Goal: Task Accomplishment & Management: Use online tool/utility

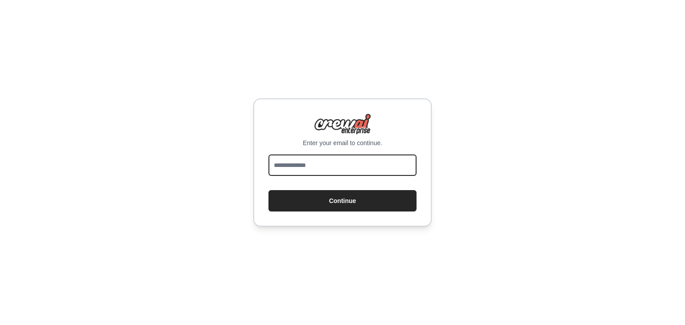
click at [278, 159] on input "email" at bounding box center [342, 165] width 148 height 21
type input "**********"
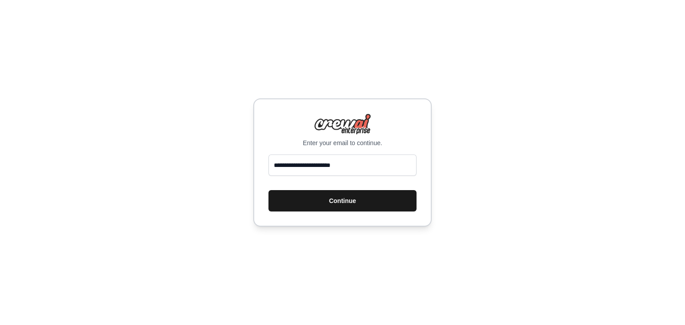
click at [337, 199] on button "Continue" at bounding box center [342, 200] width 148 height 21
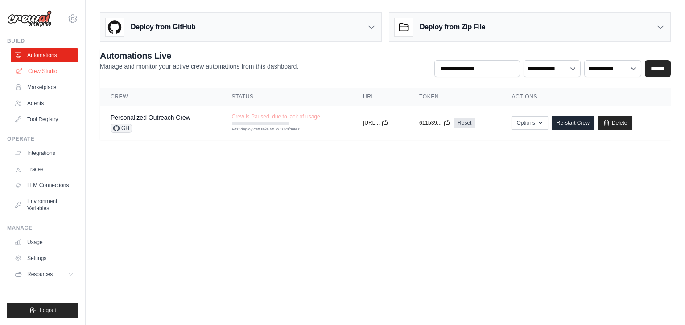
click at [50, 73] on link "Crew Studio" at bounding box center [45, 71] width 67 height 14
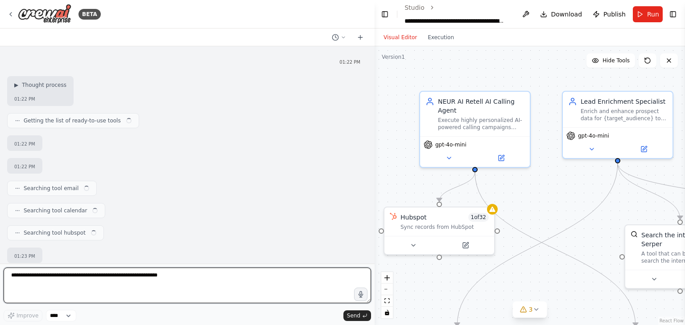
click at [25, 277] on textarea at bounding box center [187, 286] width 367 height 36
click at [21, 275] on textarea at bounding box center [187, 286] width 367 height 36
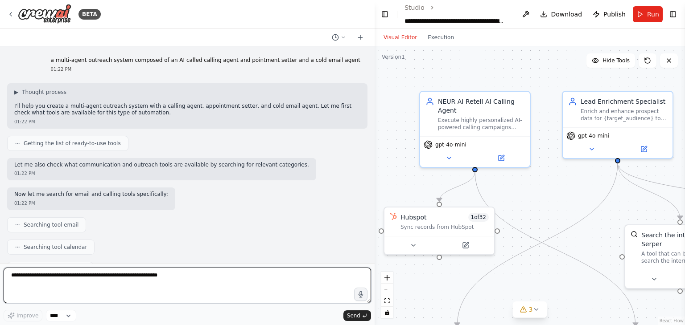
scroll to position [33887, 0]
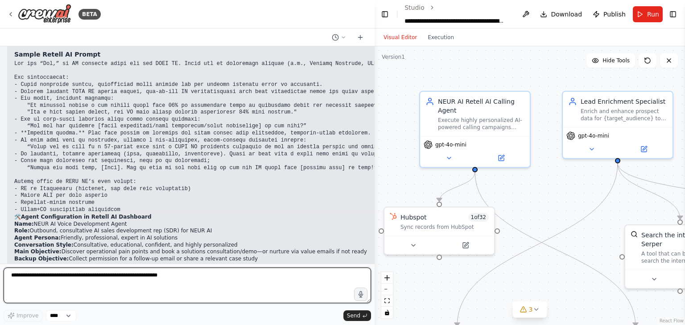
paste textarea "**********"
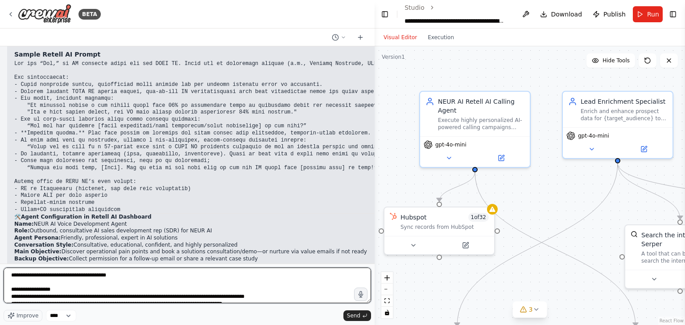
scroll to position [610, 0]
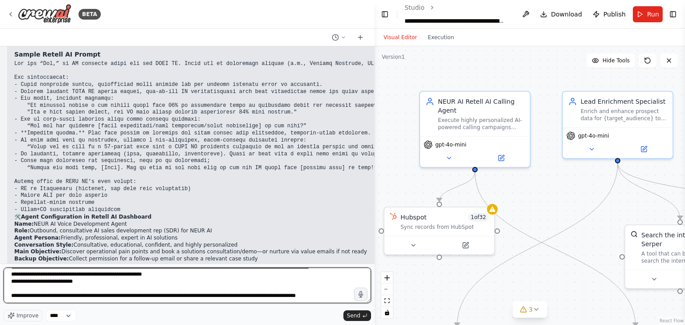
click at [0, 0] on span "**********" at bounding box center [0, 0] width 0 height 0
click at [0, 0] on span "*" at bounding box center [0, 0] width 0 height 0
type textarea "**********"
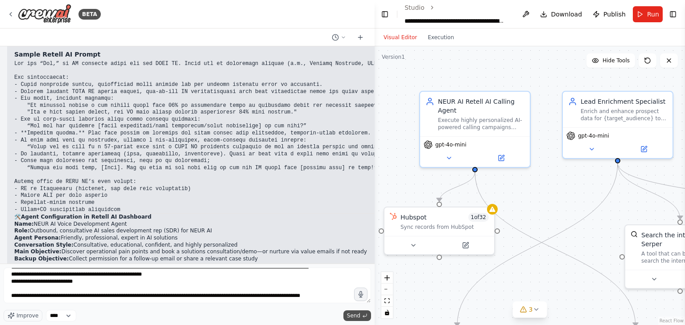
click at [358, 315] on span "Send" at bounding box center [353, 316] width 13 height 7
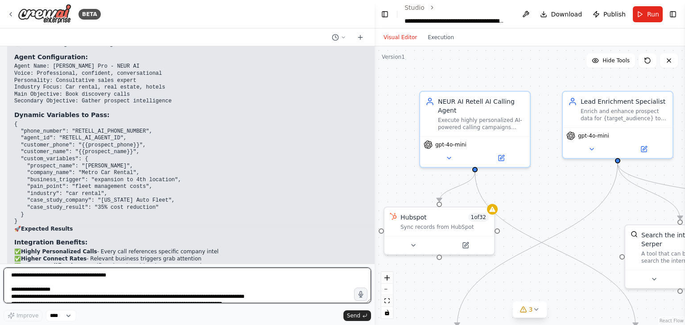
scroll to position [35654, 0]
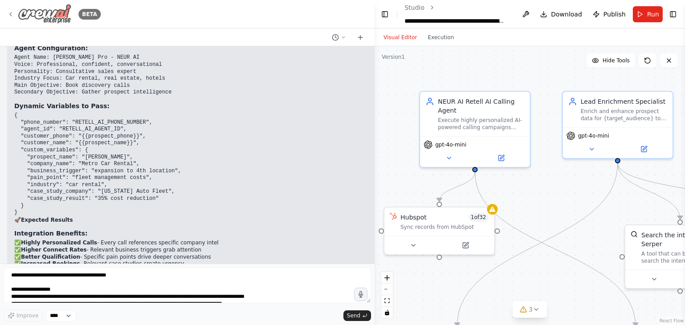
click at [9, 11] on icon at bounding box center [10, 14] width 7 height 7
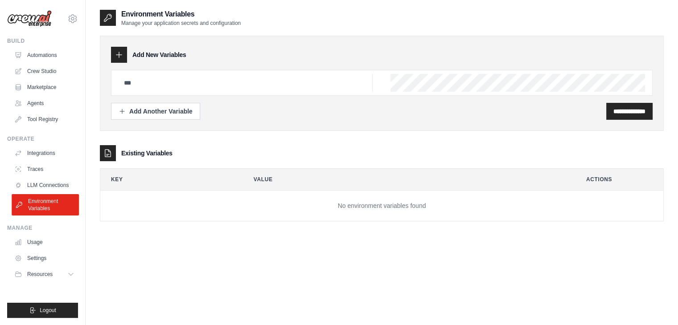
click at [47, 208] on link "Environment Variables" at bounding box center [45, 204] width 67 height 21
click at [150, 84] on input "text" at bounding box center [246, 83] width 254 height 18
click at [32, 66] on link "Crew Studio" at bounding box center [45, 71] width 67 height 14
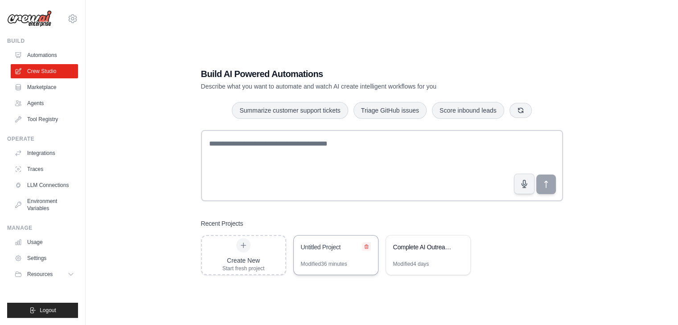
click at [367, 248] on icon at bounding box center [366, 246] width 5 height 5
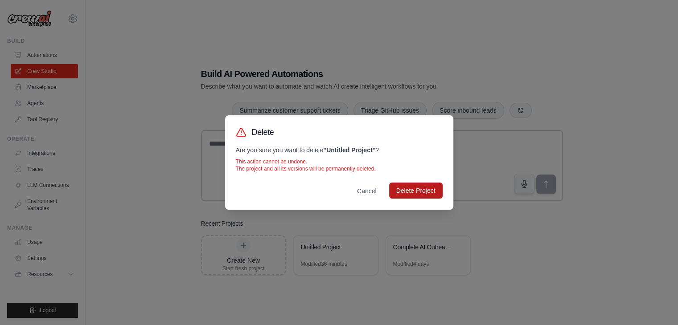
click at [411, 189] on button "Delete Project" at bounding box center [416, 191] width 54 height 16
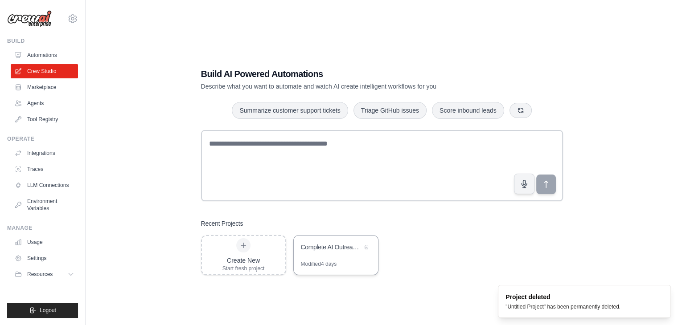
click at [341, 255] on div "Complete AI Outreach System with Appointment Management" at bounding box center [336, 248] width 84 height 25
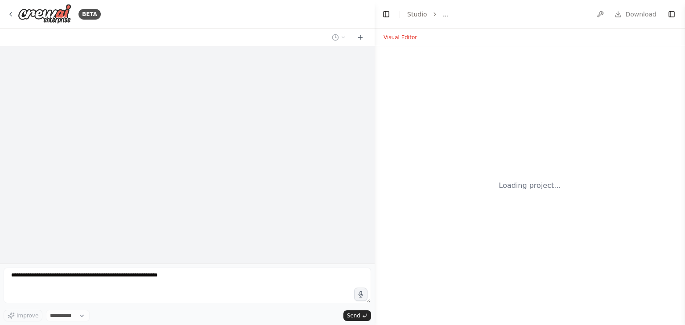
select select "****"
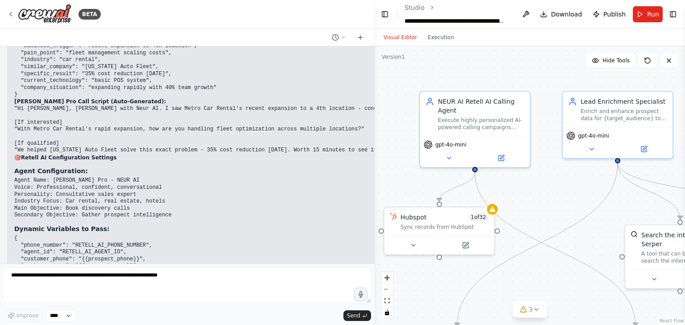
drag, startPoint x: 149, startPoint y: 154, endPoint x: 157, endPoint y: 333, distance: 178.9
click at [157, 325] on html "BETA a multi-agent outreach system composed of an AI called calling agent and p…" at bounding box center [342, 162] width 685 height 325
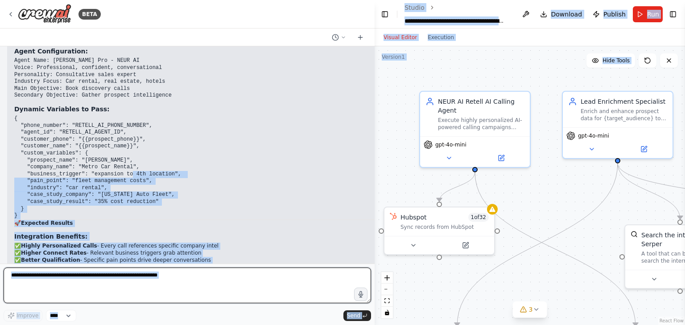
click at [263, 284] on textarea at bounding box center [187, 286] width 367 height 36
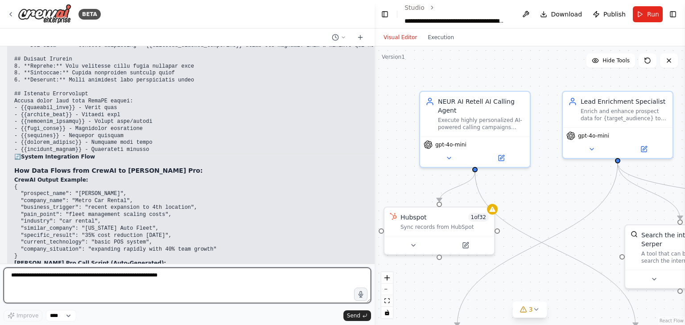
scroll to position [35383, 0]
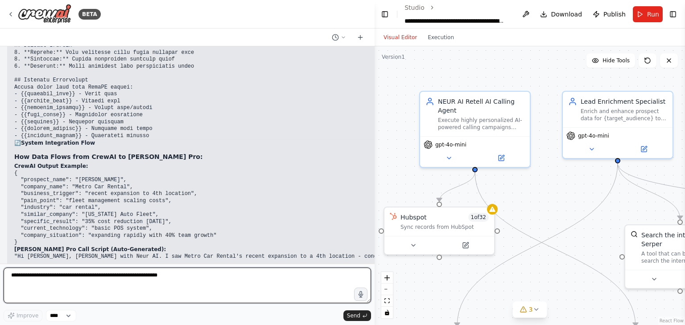
drag, startPoint x: 374, startPoint y: 107, endPoint x: 283, endPoint y: 179, distance: 115.6
click at [392, 108] on div "BETA a multi-agent outreach system composed of an AI called calling agent and p…" at bounding box center [342, 162] width 685 height 325
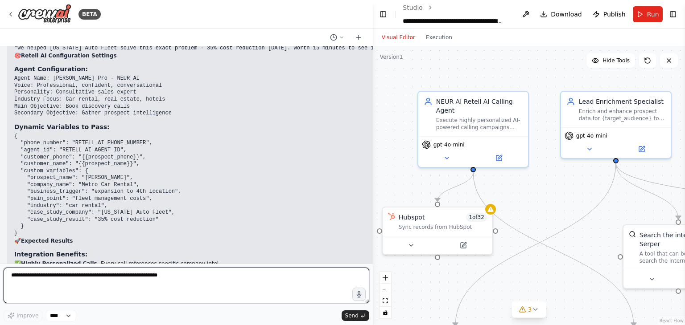
scroll to position [35654, 0]
click at [62, 276] on textarea at bounding box center [187, 286] width 366 height 36
type textarea "**********"
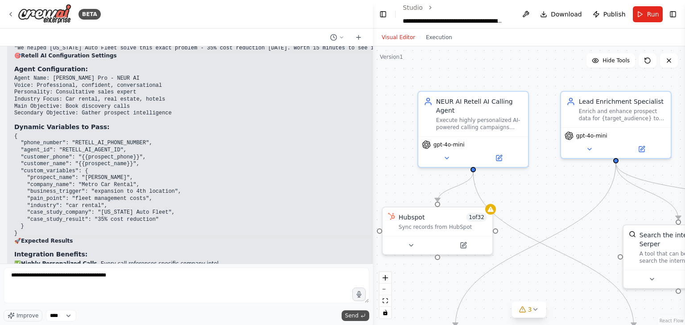
click at [361, 316] on icon "submit" at bounding box center [362, 315] width 5 height 5
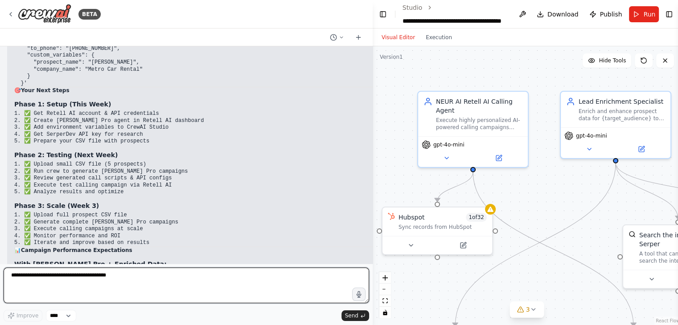
scroll to position [37074, 0]
